Goal: Transaction & Acquisition: Download file/media

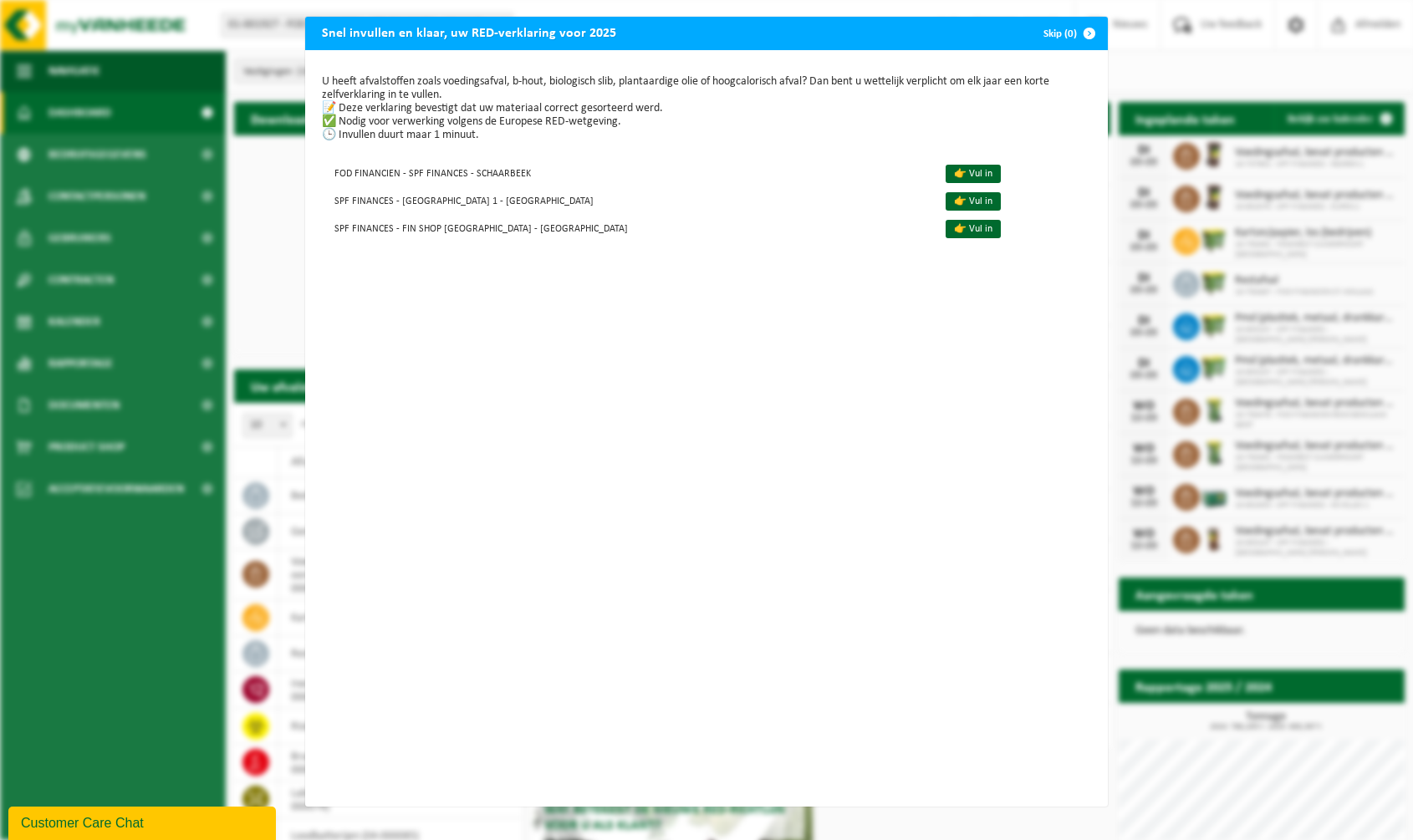
click at [1086, 27] on span "button" at bounding box center [1089, 33] width 33 height 33
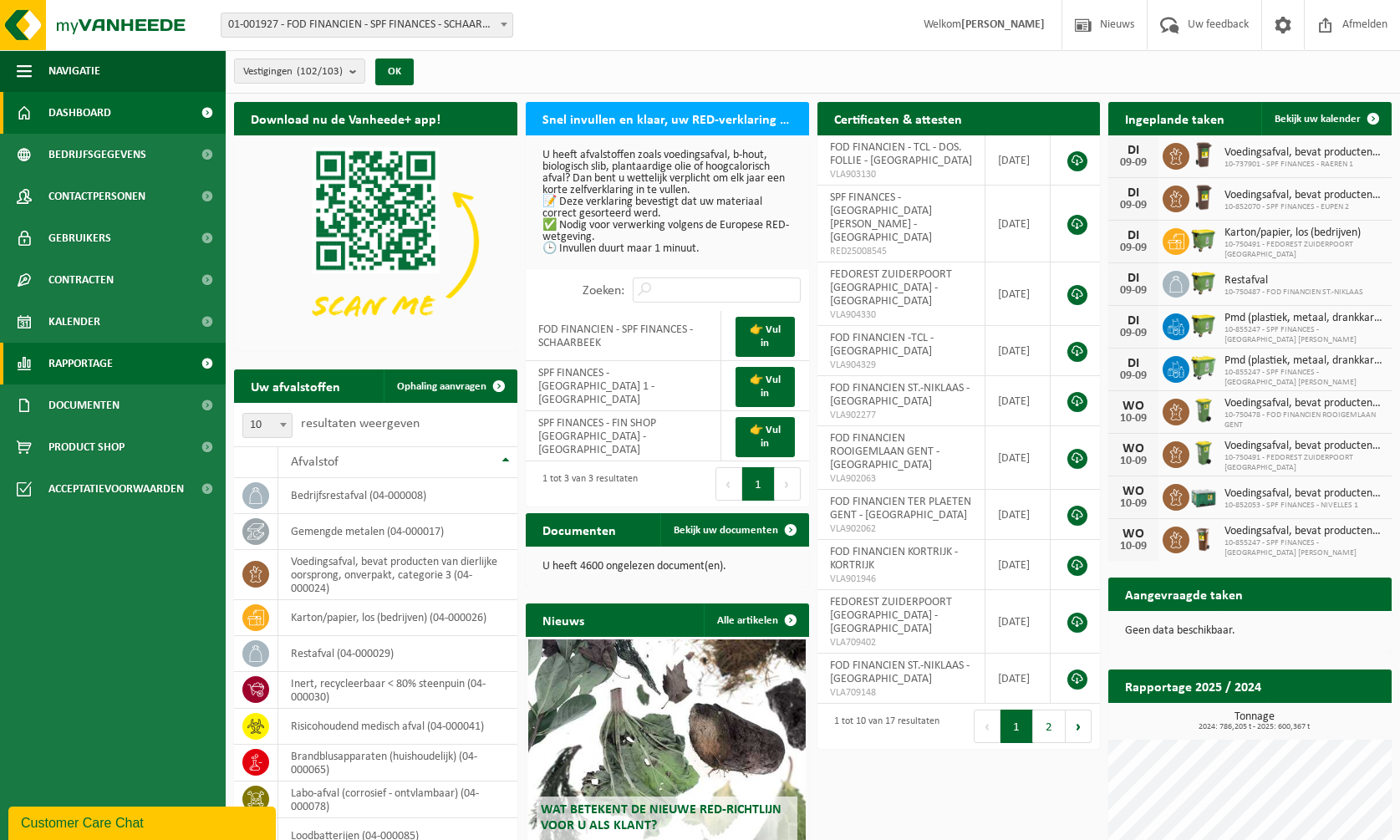
click at [76, 362] on span "Rapportage" at bounding box center [81, 364] width 65 height 42
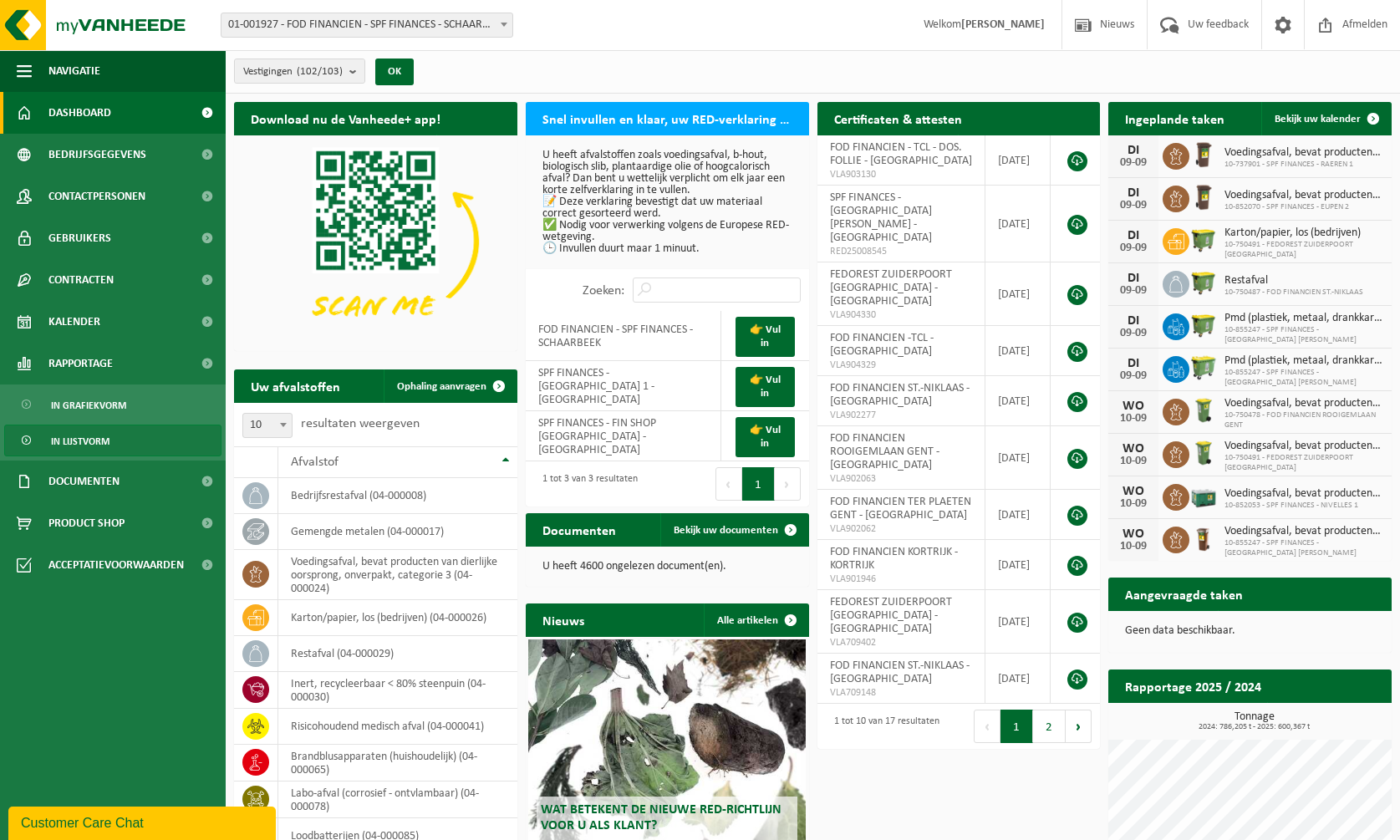
click at [86, 437] on span "In lijstvorm" at bounding box center [81, 441] width 59 height 31
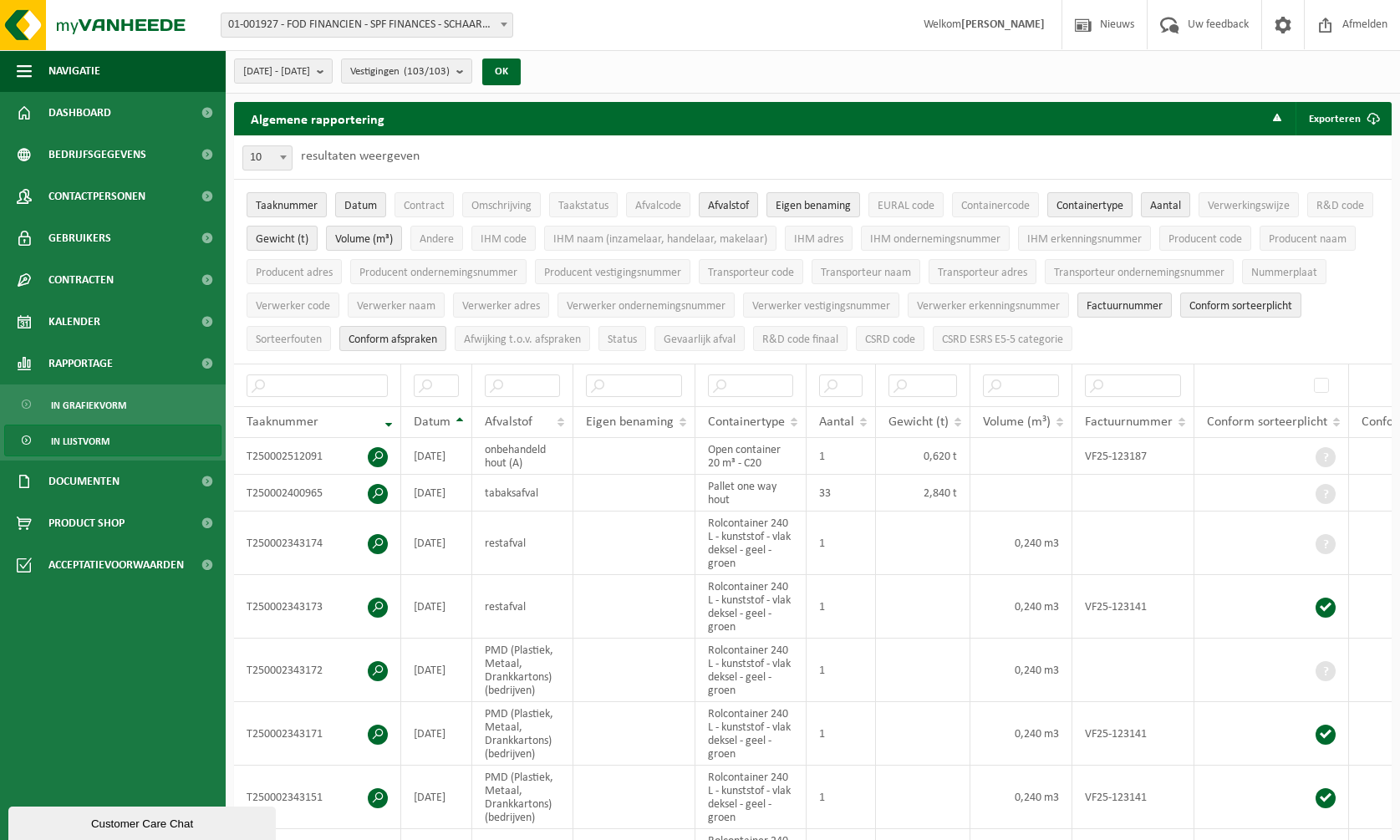
click at [497, 23] on span at bounding box center [503, 25] width 17 height 22
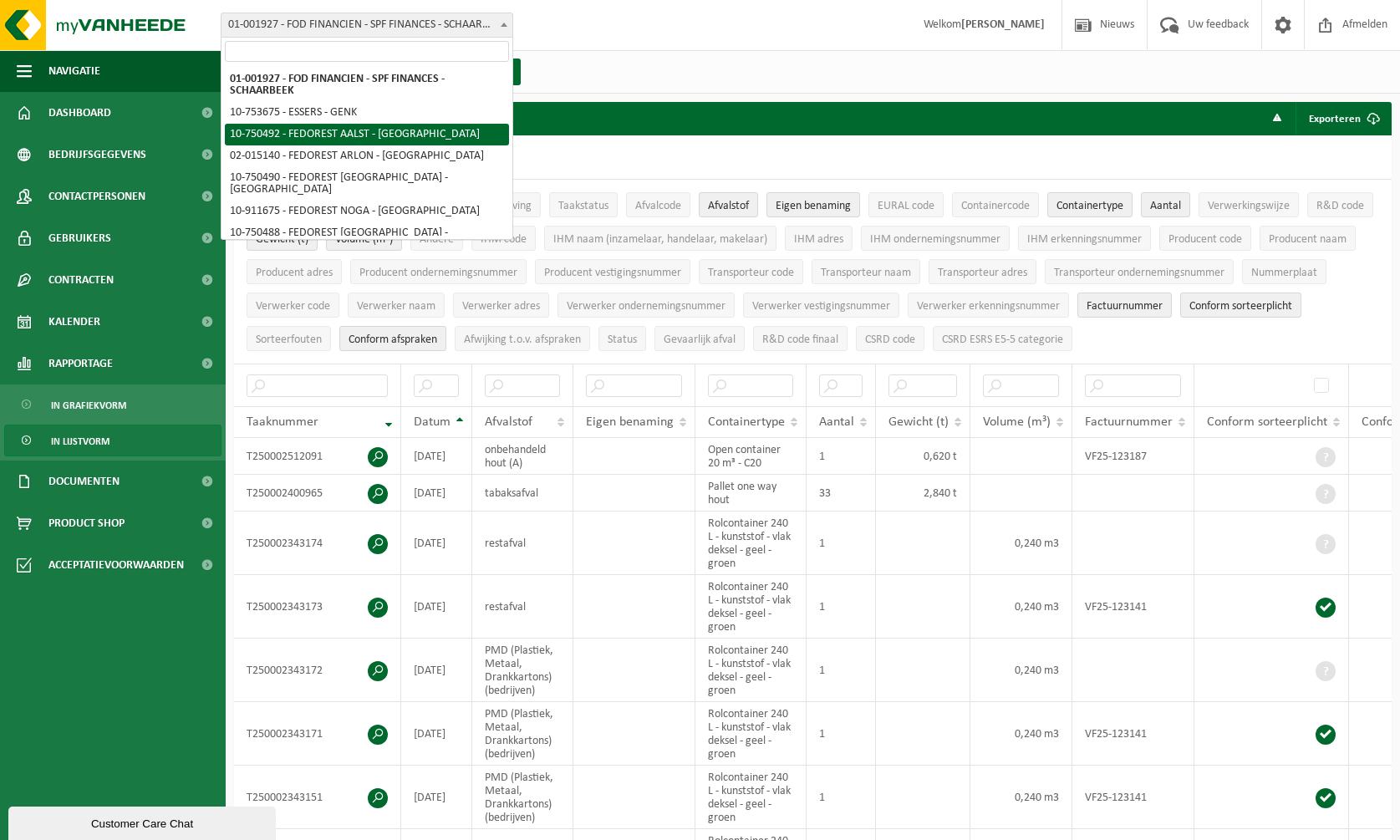
select select "6399"
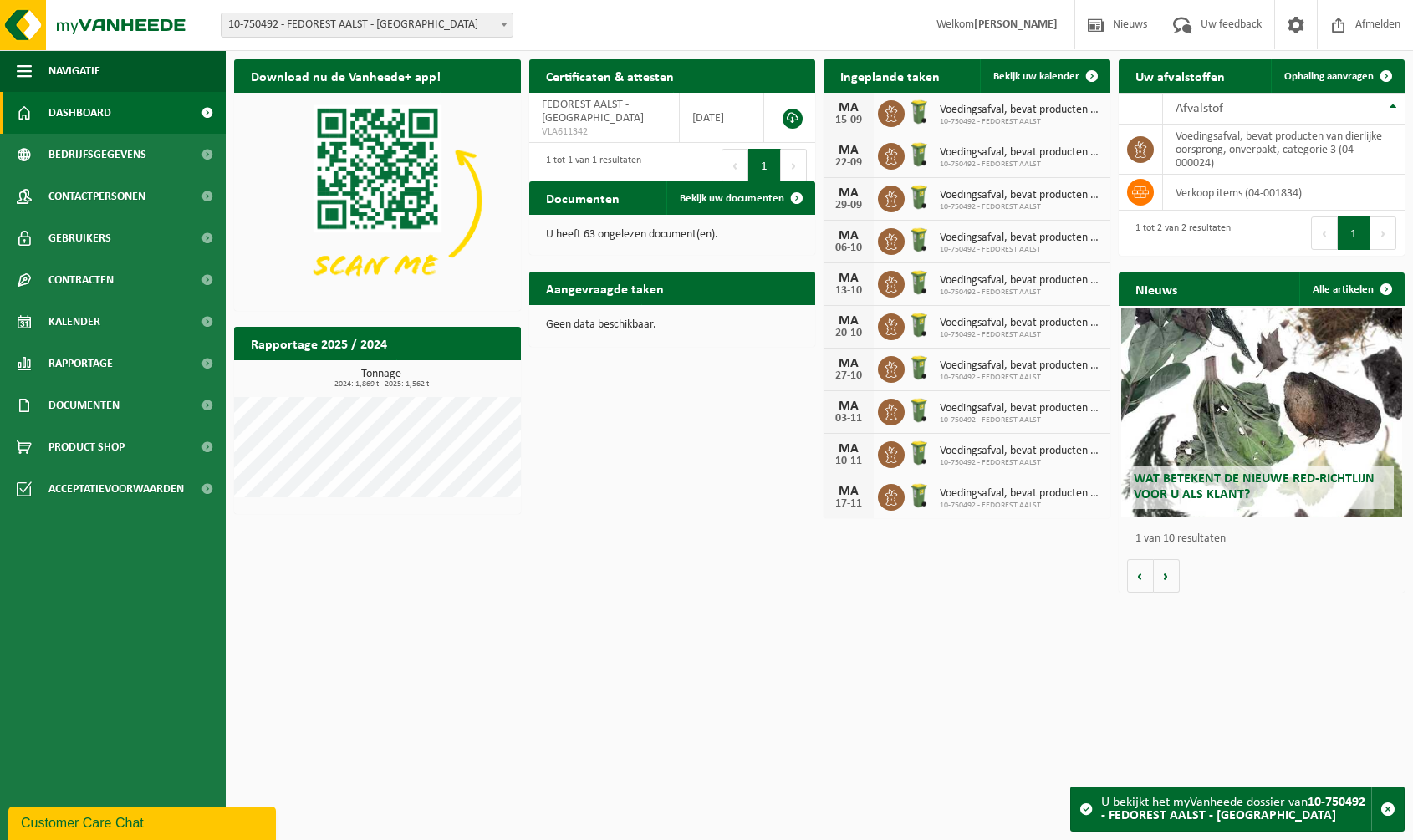
click at [507, 22] on span at bounding box center [503, 25] width 17 height 22
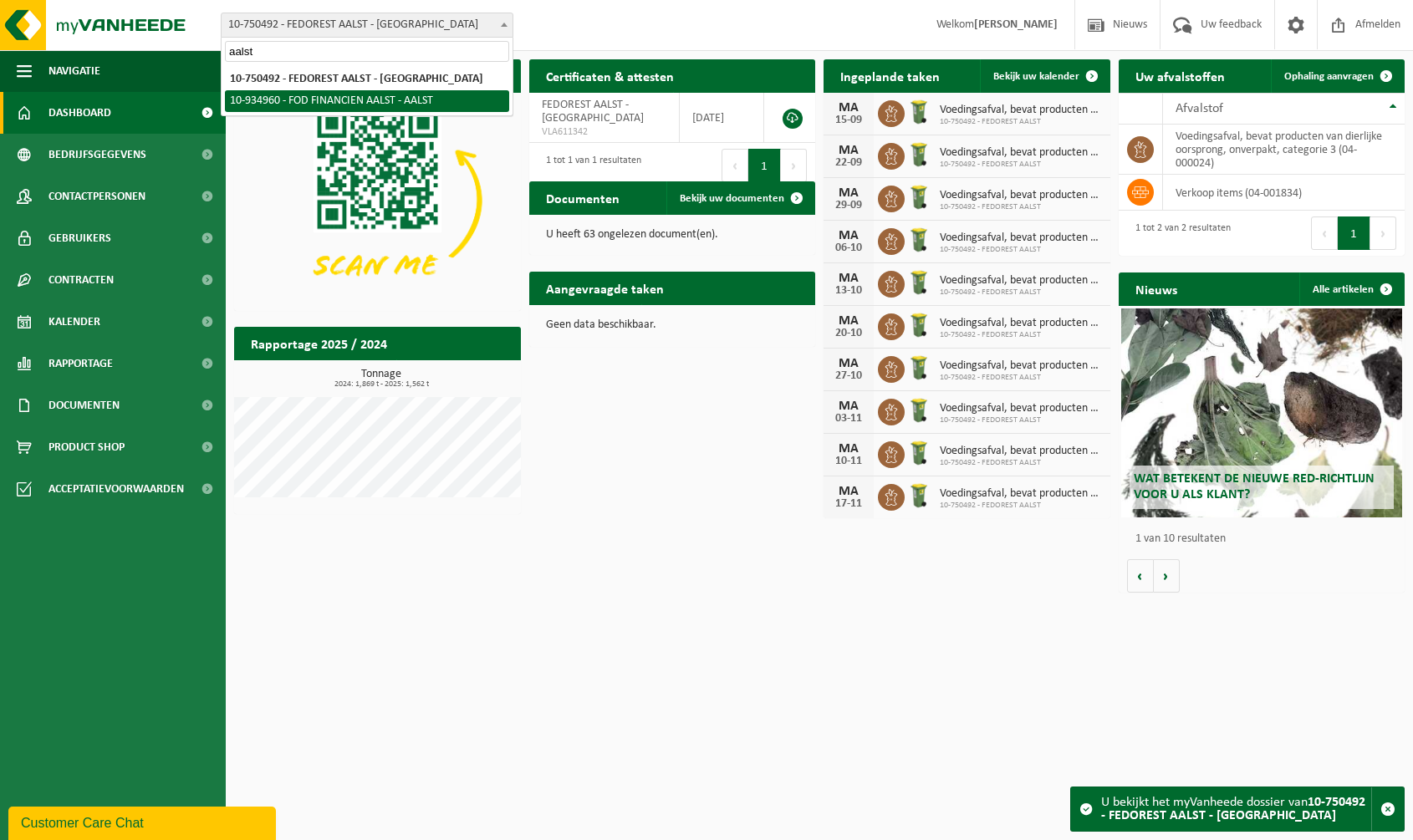
type input "aalst"
drag, startPoint x: 362, startPoint y: 99, endPoint x: 370, endPoint y: 105, distance: 10.0
select select "136426"
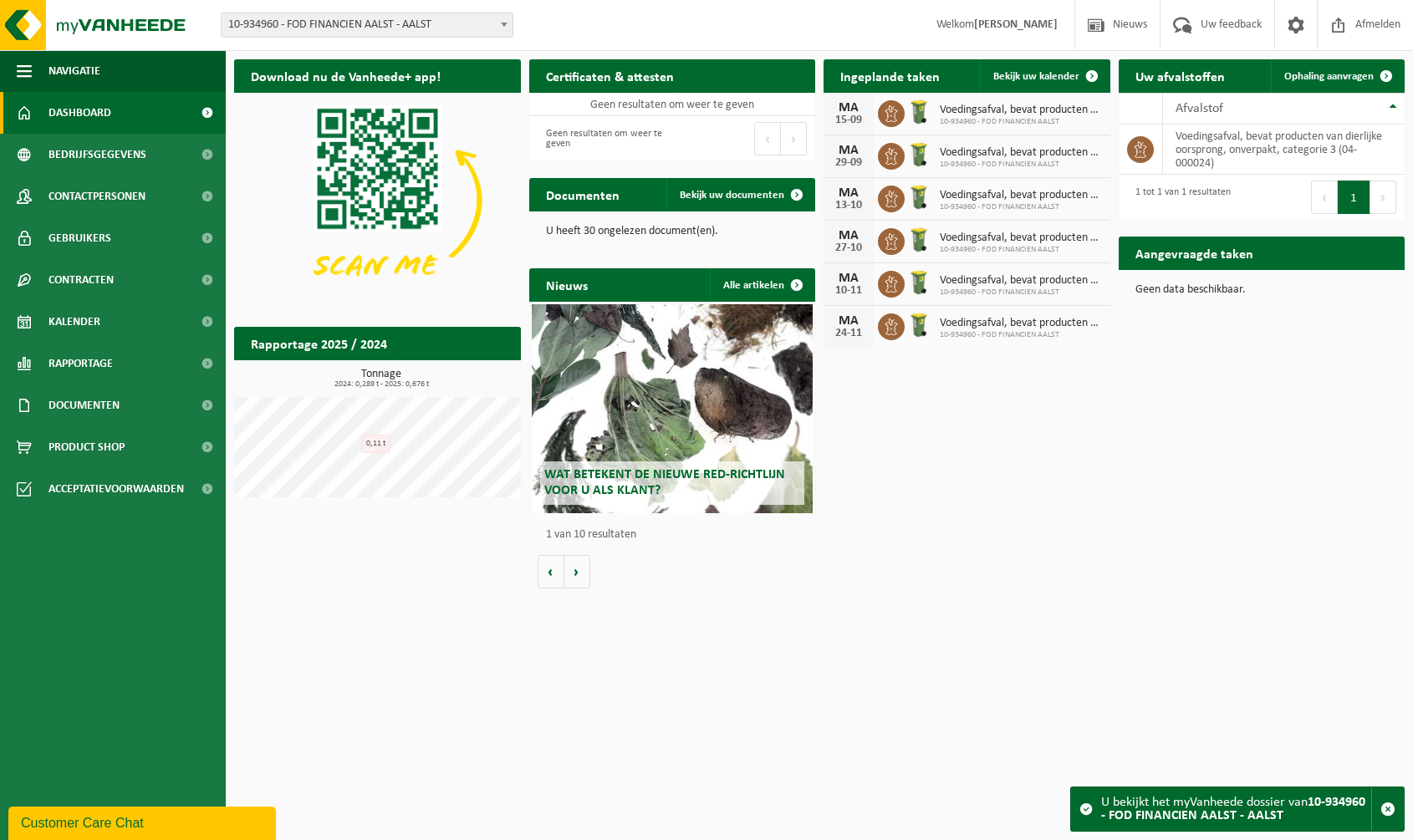
click at [350, 342] on h2 "Rapportage 2025 / 2024" at bounding box center [318, 343] width 170 height 32
click at [83, 362] on span "Rapportage" at bounding box center [81, 364] width 65 height 42
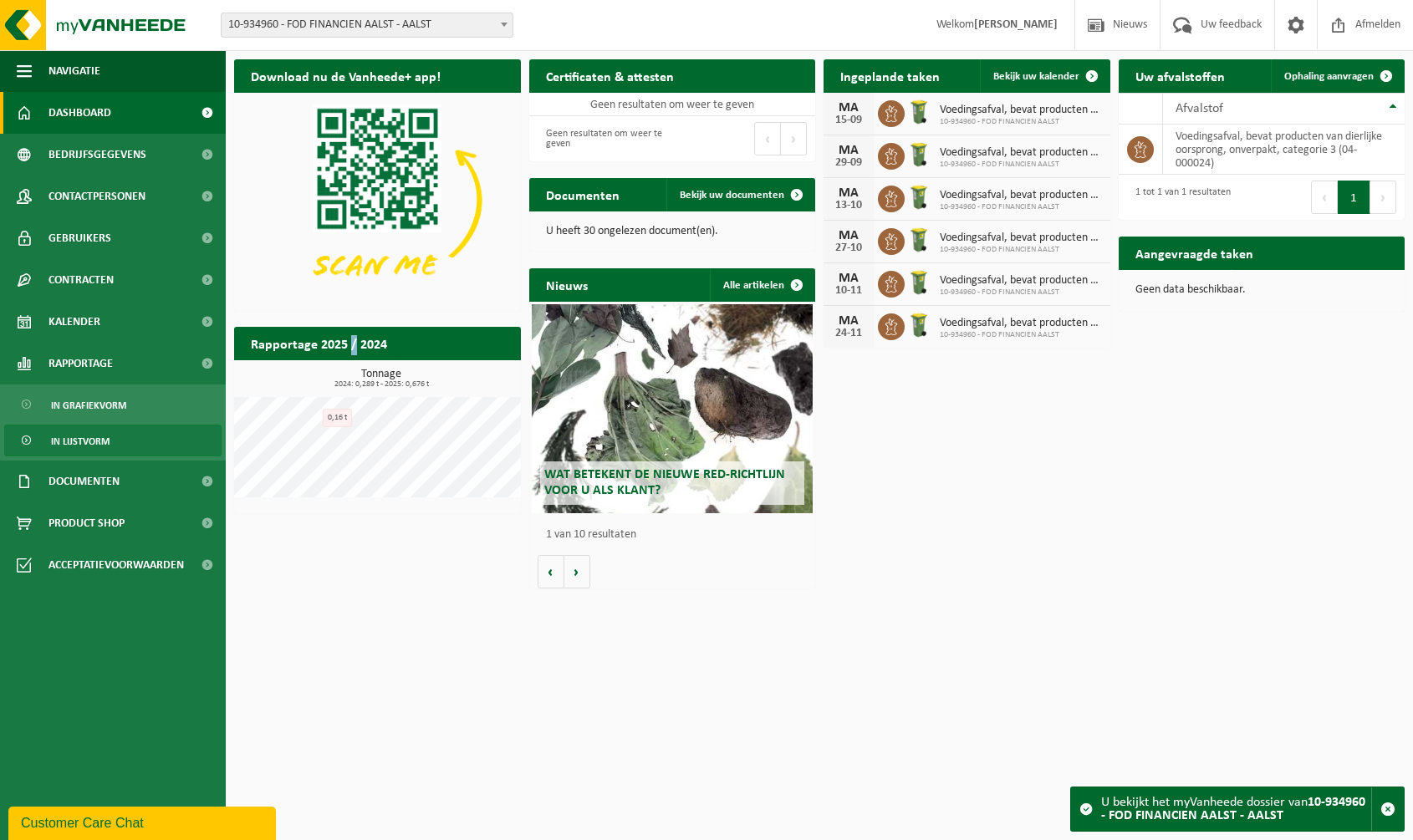
click at [80, 445] on span "In lijstvorm" at bounding box center [81, 441] width 59 height 31
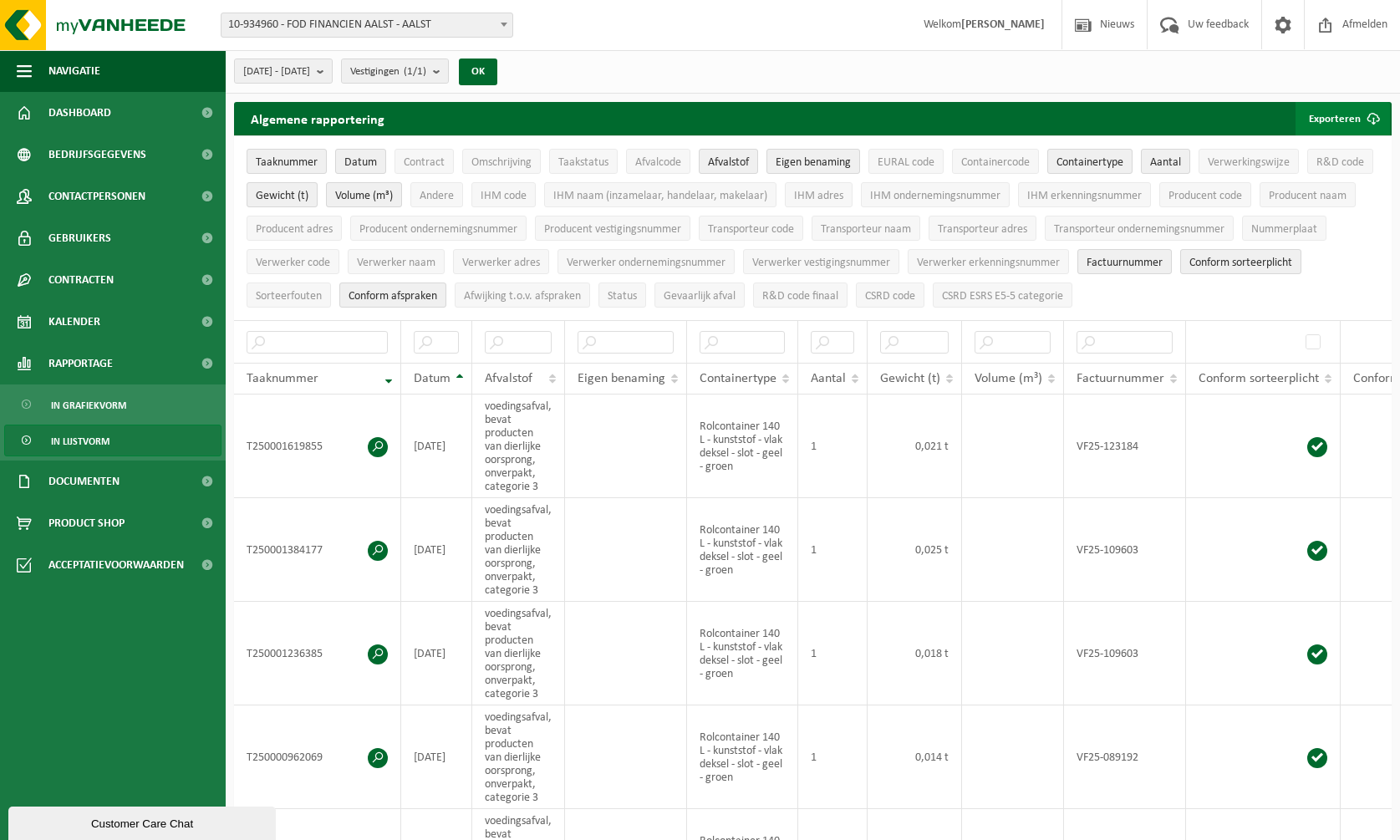
drag, startPoint x: 1356, startPoint y: 114, endPoint x: 1352, endPoint y: 126, distance: 12.6
click at [1355, 113] on button "Exporteren" at bounding box center [1343, 119] width 94 height 33
click at [1316, 184] on link "Alle beschikbare kolommen" at bounding box center [1314, 186] width 151 height 33
click at [820, 23] on div "Vestiging: 01-001927 - FOD FINANCIEN - SPF FINANCES - SCHAARBEEK 10-753675 - ES…" at bounding box center [700, 26] width 1400 height 51
click at [332, 69] on b "submit" at bounding box center [323, 71] width 15 height 24
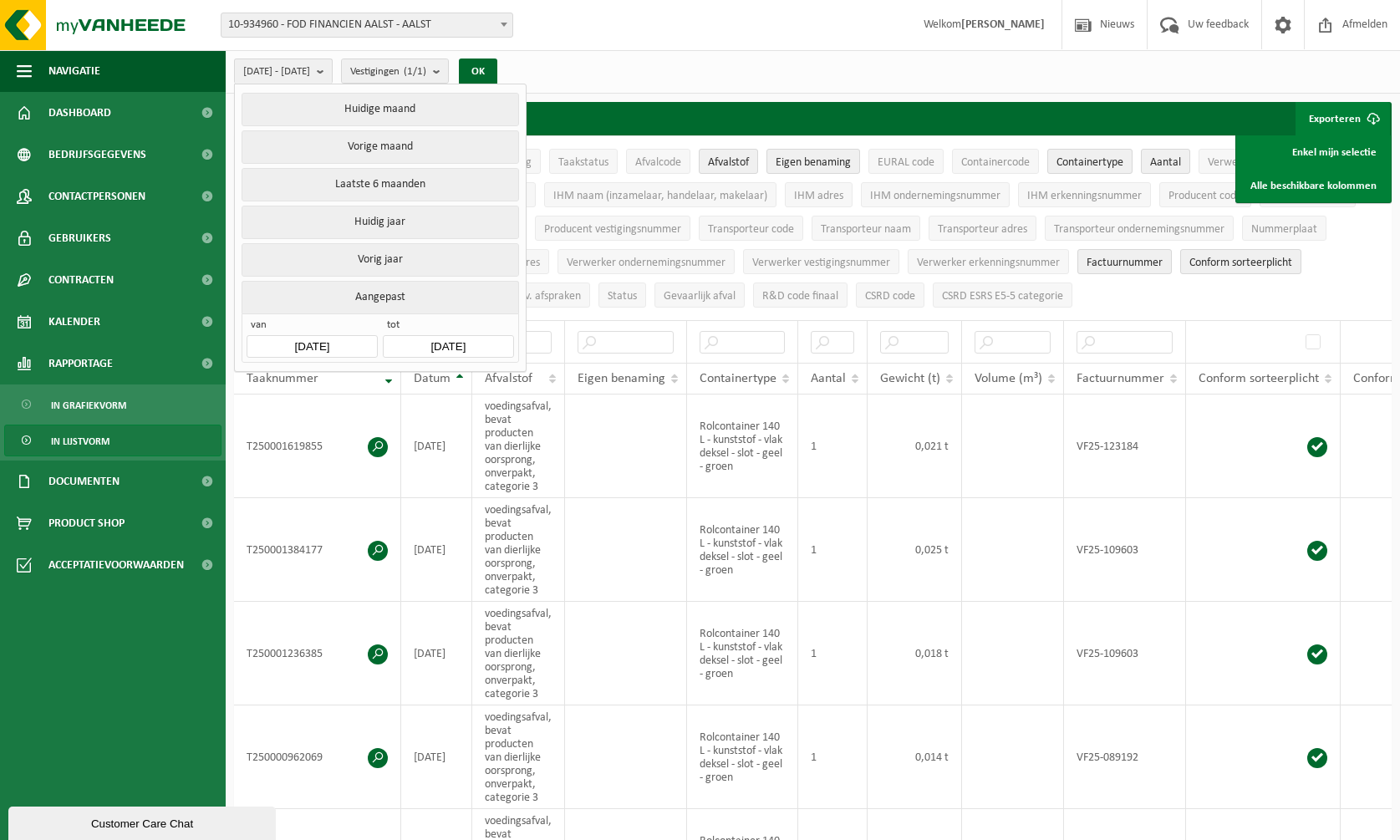
click at [344, 337] on input "[DATE]" at bounding box center [311, 346] width 131 height 23
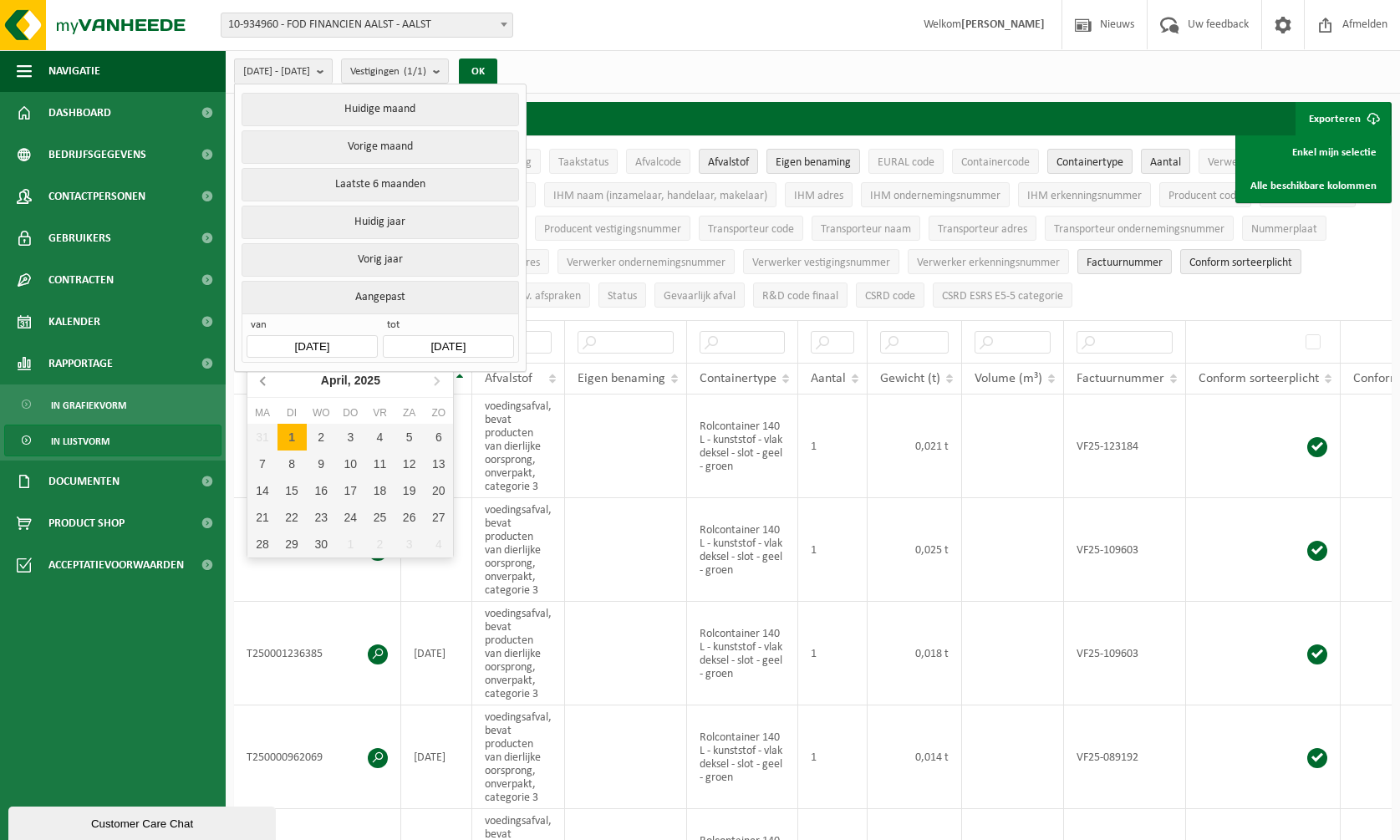
click at [259, 382] on icon at bounding box center [263, 379] width 27 height 27
click at [259, 383] on icon at bounding box center [263, 379] width 27 height 27
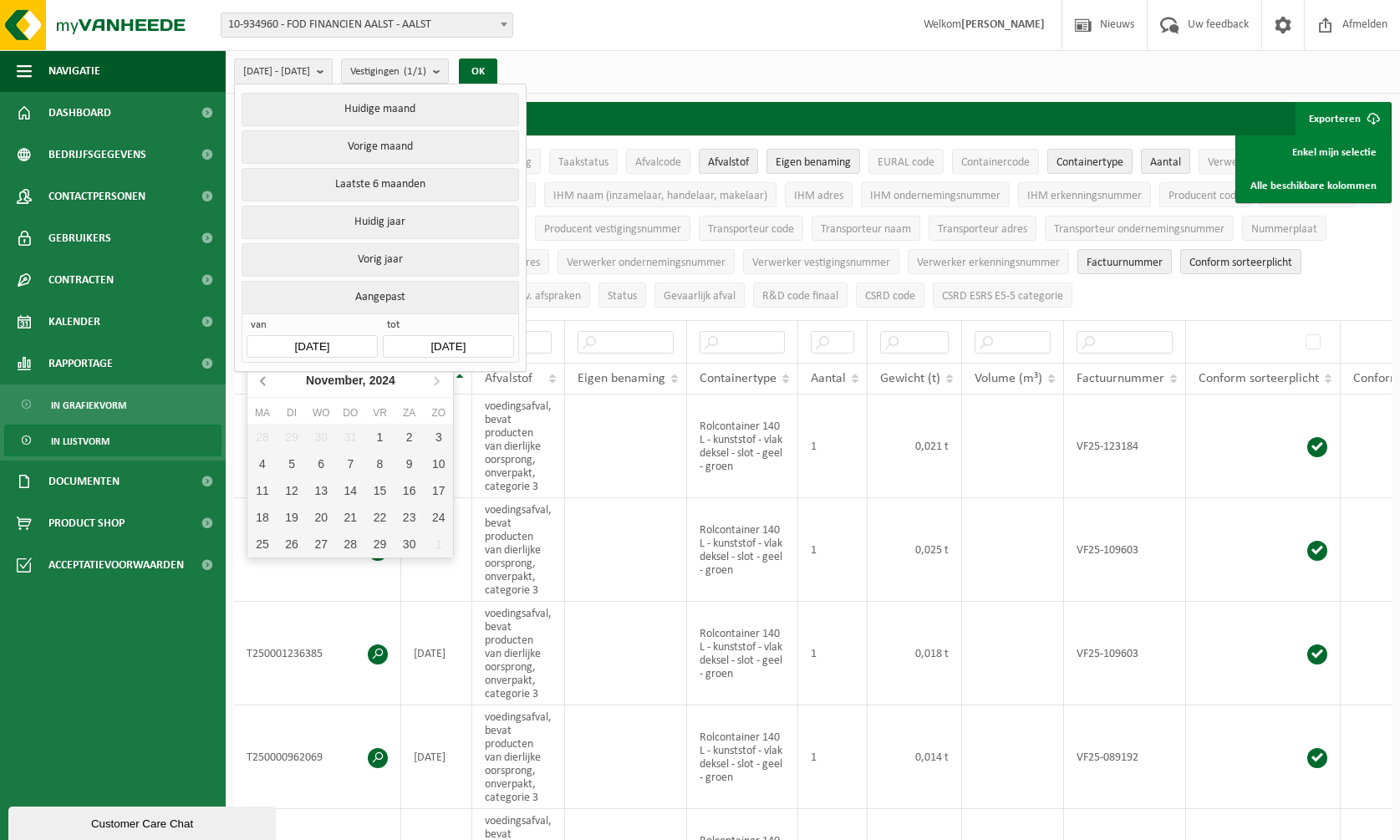
click at [259, 383] on icon at bounding box center [263, 379] width 27 height 27
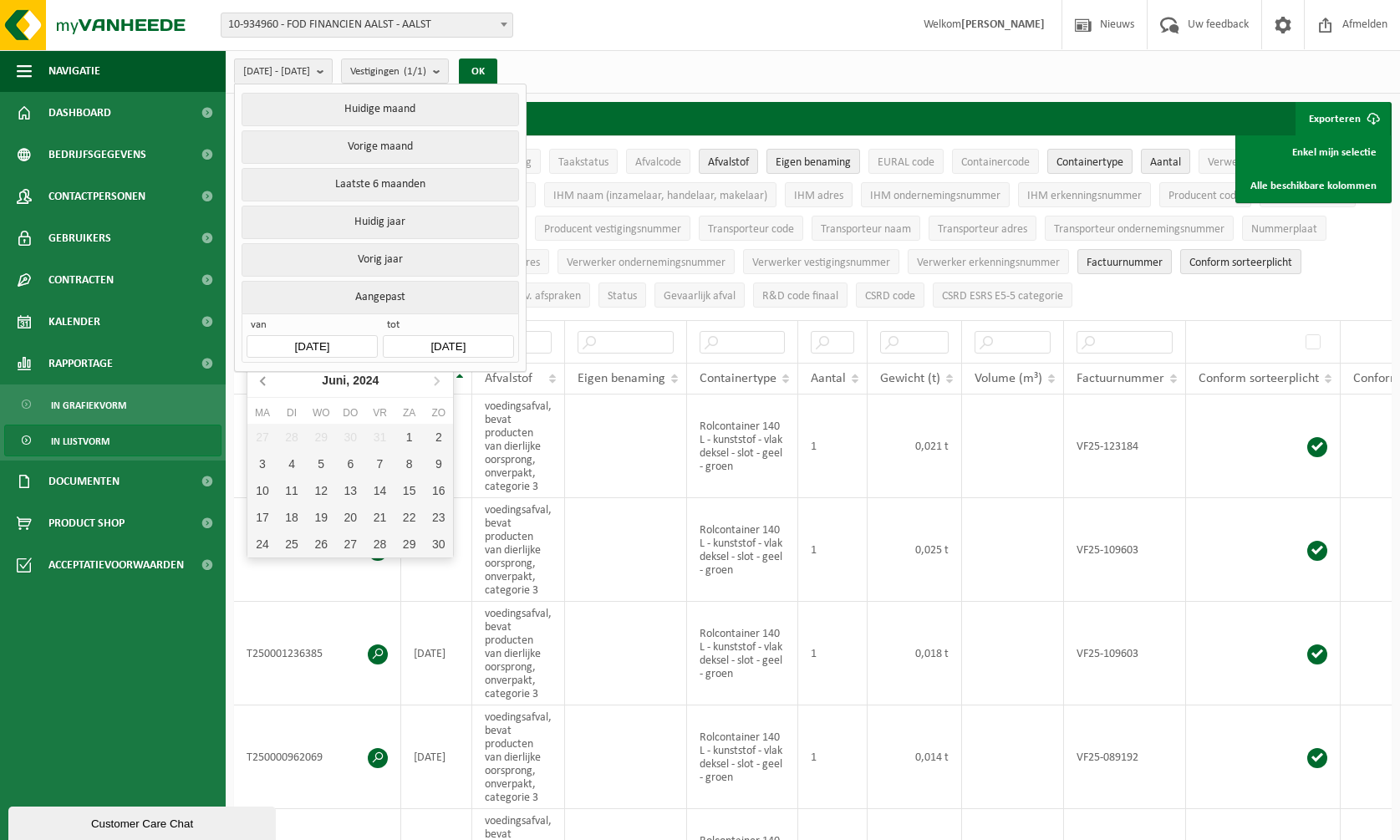
click at [259, 383] on icon at bounding box center [263, 379] width 27 height 27
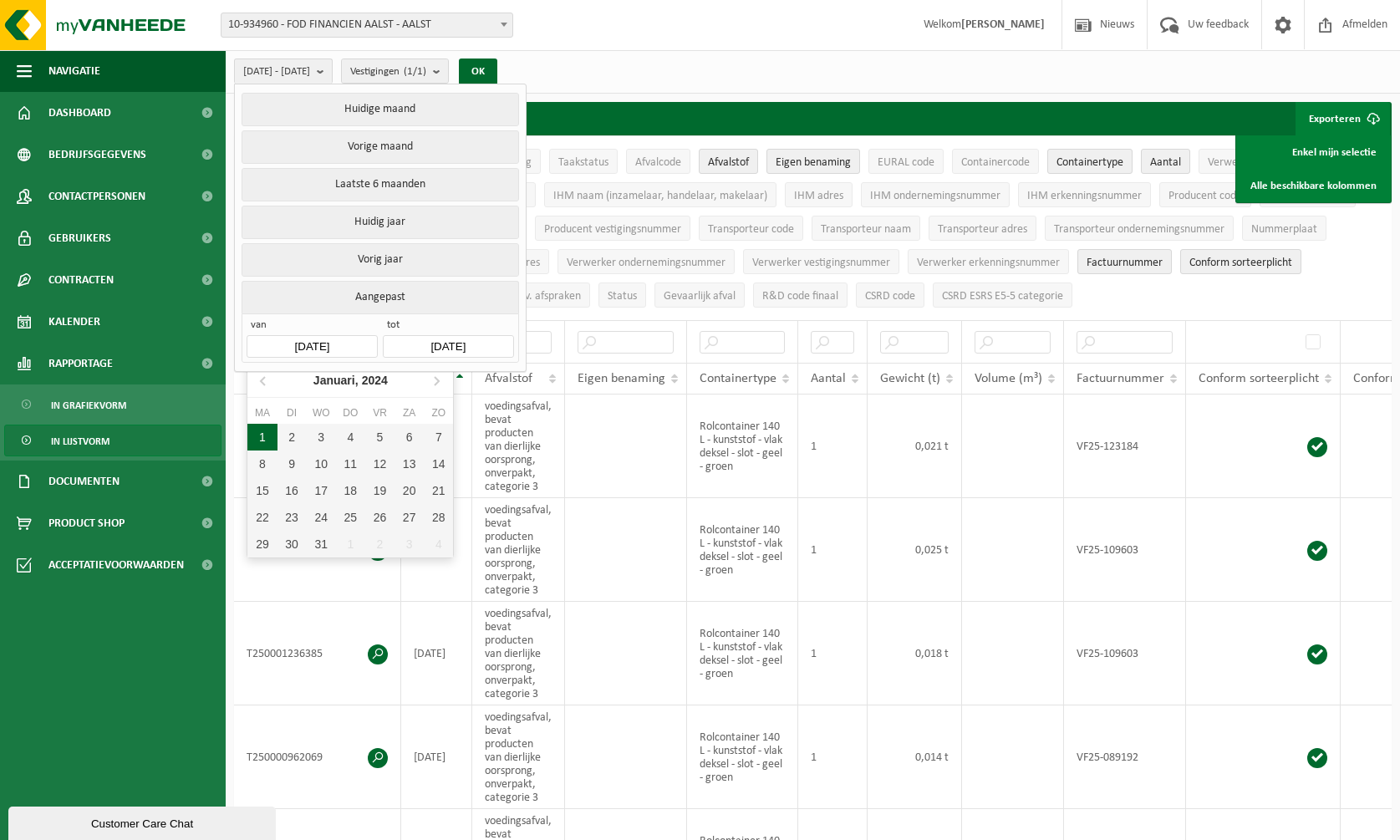
click at [256, 439] on div "1" at bounding box center [262, 436] width 29 height 27
type input "2024-01-01"
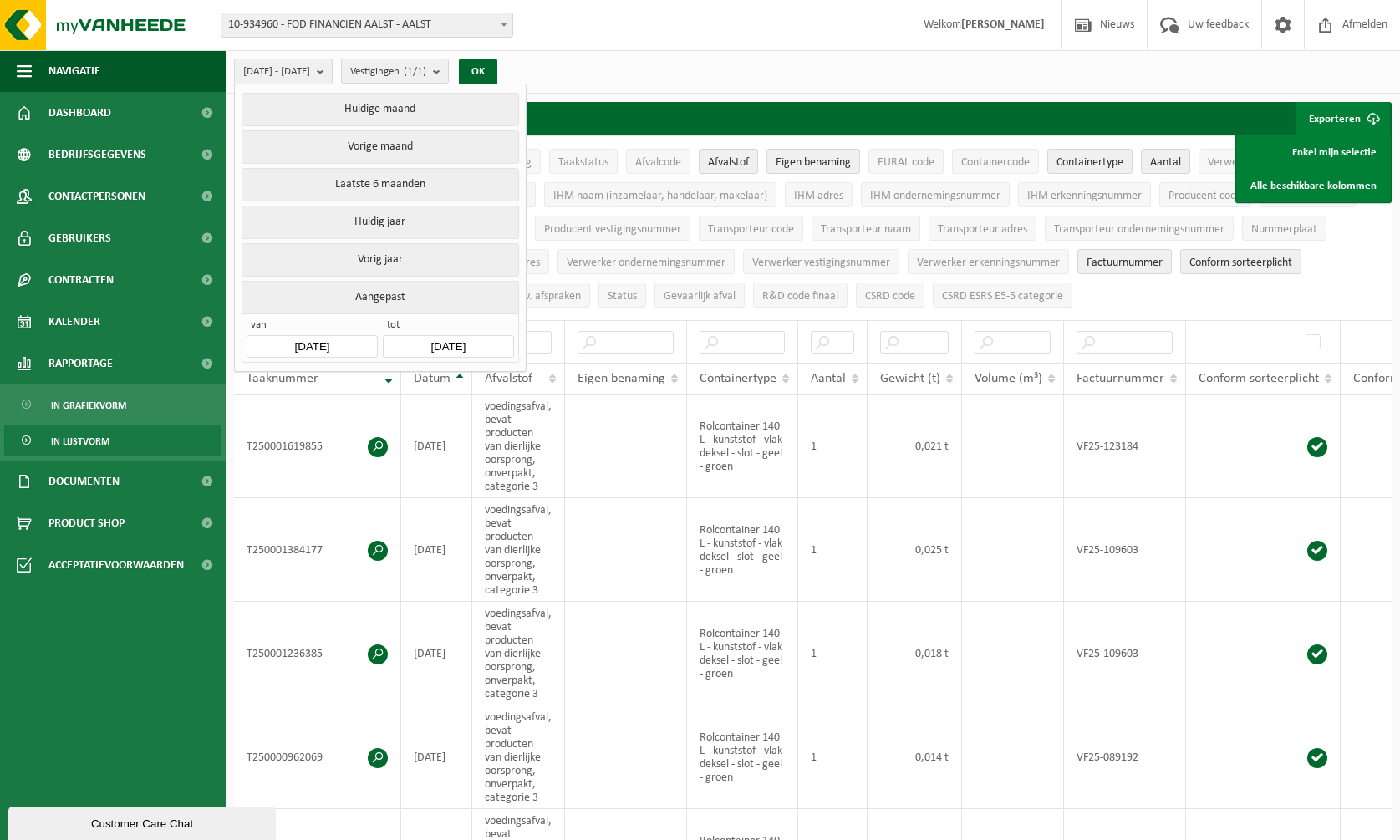
click at [444, 286] on button "Aangepast" at bounding box center [380, 297] width 277 height 32
click at [497, 69] on button "OK" at bounding box center [477, 72] width 38 height 27
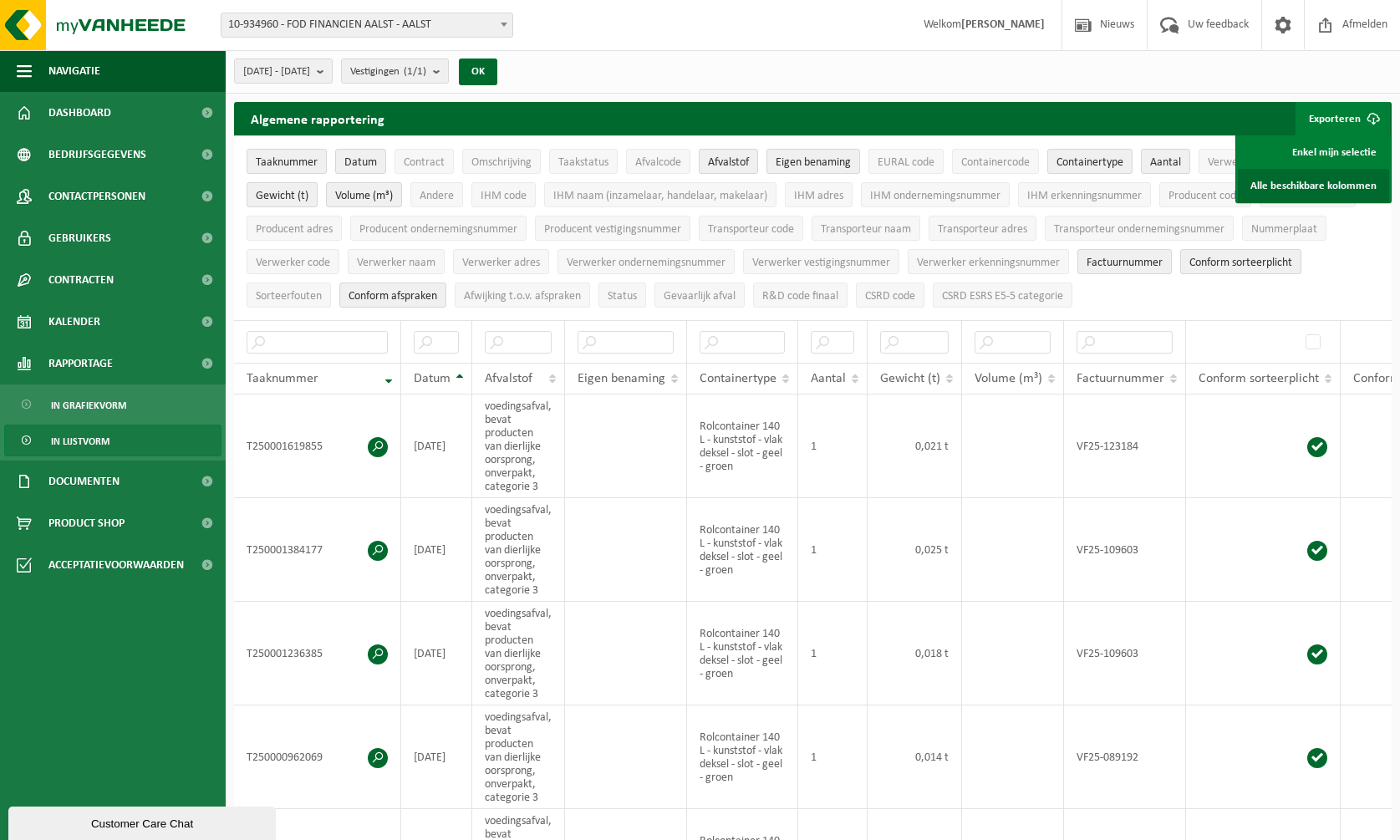
click at [1315, 186] on link "Alle beschikbare kolommen" at bounding box center [1314, 186] width 151 height 33
